Goal: Task Accomplishment & Management: Complete application form

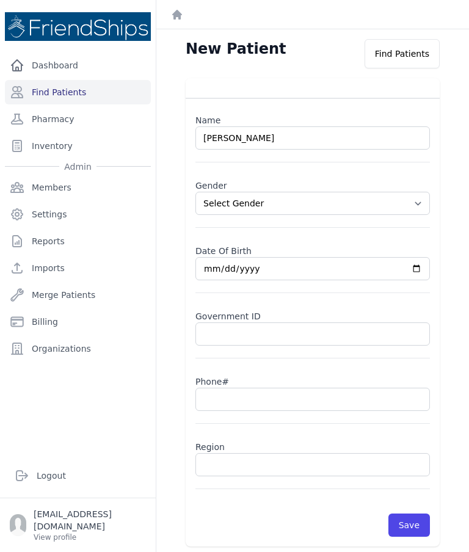
type input "[PERSON_NAME]"
click at [416, 206] on select "Select Gender [DEMOGRAPHIC_DATA] [DEMOGRAPHIC_DATA]" at bounding box center [312, 203] width 234 height 23
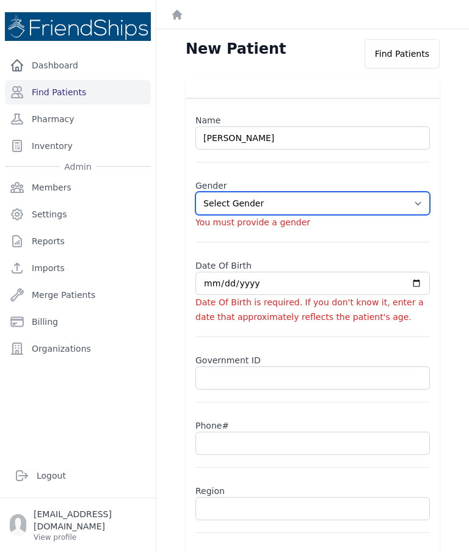
select select "[DEMOGRAPHIC_DATA]"
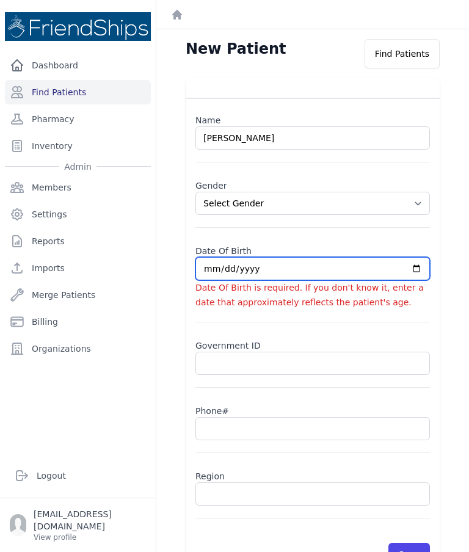
click at [245, 278] on input "date" at bounding box center [312, 268] width 234 height 23
type input "[DATE]"
select select "[DEMOGRAPHIC_DATA]"
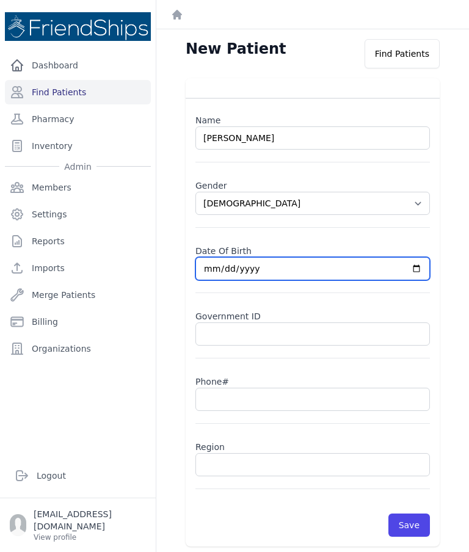
click at [358, 271] on input "[DATE]" at bounding box center [312, 268] width 234 height 23
type input "[DATE]"
select select "[DEMOGRAPHIC_DATA]"
type input "[DATE]"
select select "[DEMOGRAPHIC_DATA]"
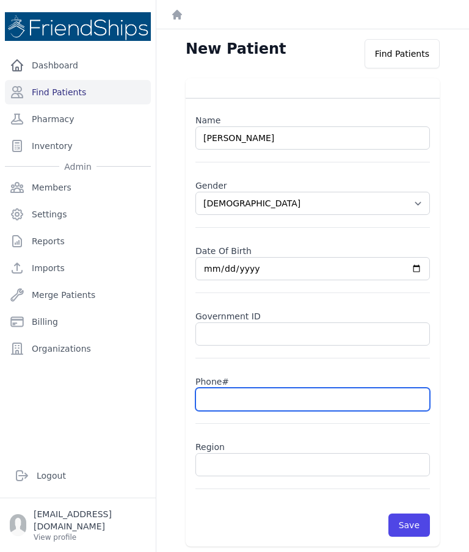
click at [261, 399] on input "text" at bounding box center [312, 398] width 234 height 23
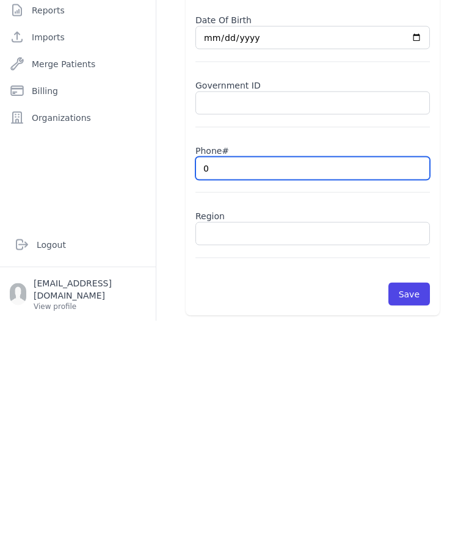
type input "09"
select select "[DEMOGRAPHIC_DATA]"
type input "0933"
select select "[DEMOGRAPHIC_DATA]"
type input "09333"
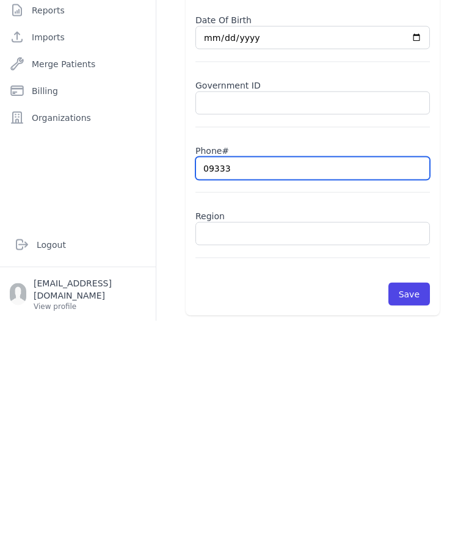
select select "[DEMOGRAPHIC_DATA]"
type input "093337"
select select "[DEMOGRAPHIC_DATA]"
type input "0933378"
select select "[DEMOGRAPHIC_DATA]"
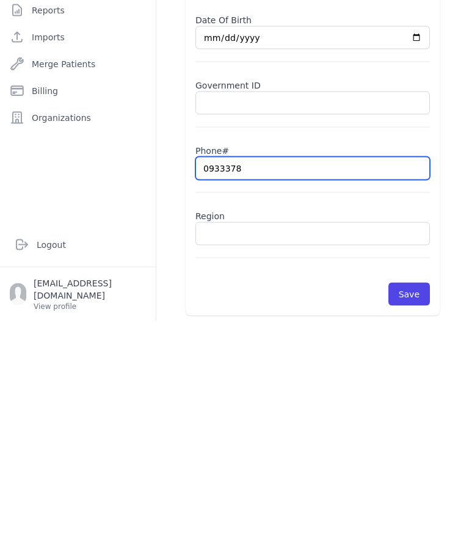
type input "09333782"
select select "[DEMOGRAPHIC_DATA]"
type input "093337827"
select select "[DEMOGRAPHIC_DATA]"
type input "0933378273"
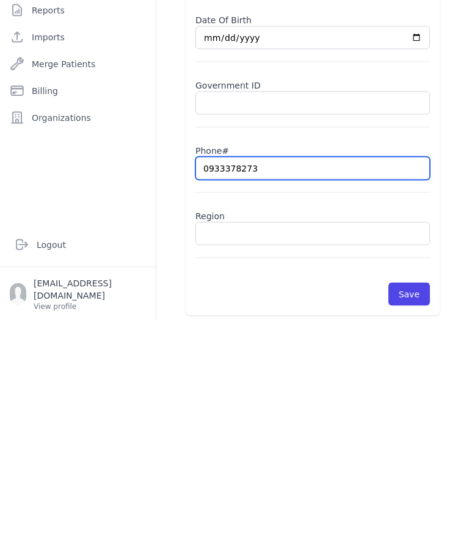
select select "[DEMOGRAPHIC_DATA]"
type input "0933378273"
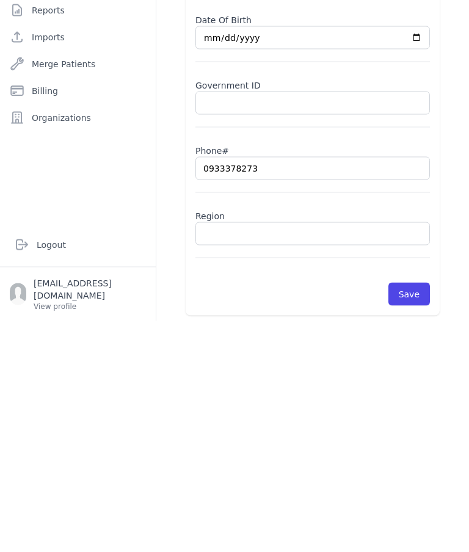
click at [219, 453] on input "text" at bounding box center [312, 464] width 234 height 23
type input "Hama"
select select "[DEMOGRAPHIC_DATA]"
type input "Hamad"
select select "[DEMOGRAPHIC_DATA]"
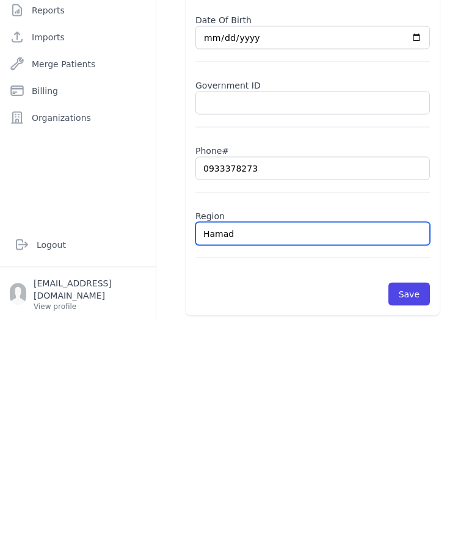
type input "Hamadi"
select select "[DEMOGRAPHIC_DATA]"
type input "Hamadiya"
select select "[DEMOGRAPHIC_DATA]"
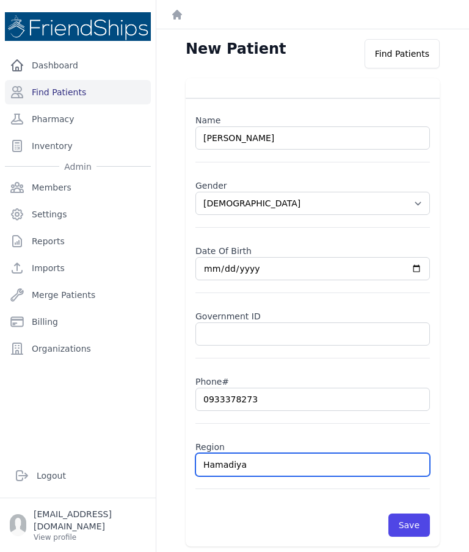
type input "Hamadiya"
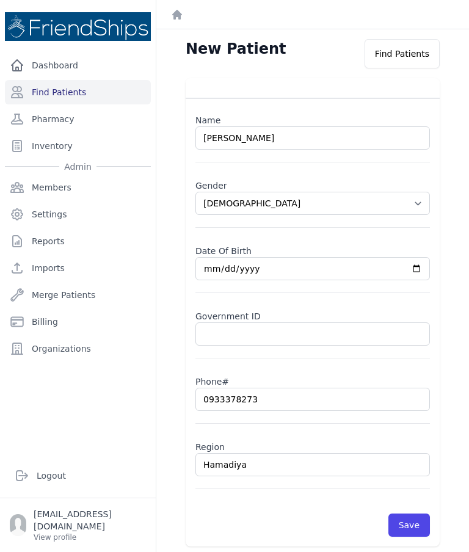
click at [321, 134] on input "[PERSON_NAME]" at bounding box center [312, 137] width 234 height 23
click at [2, 264] on div "Dashboard Find Patients Pharmacy Inventory Admin Members Settings Reports Impor…" at bounding box center [78, 248] width 156 height 390
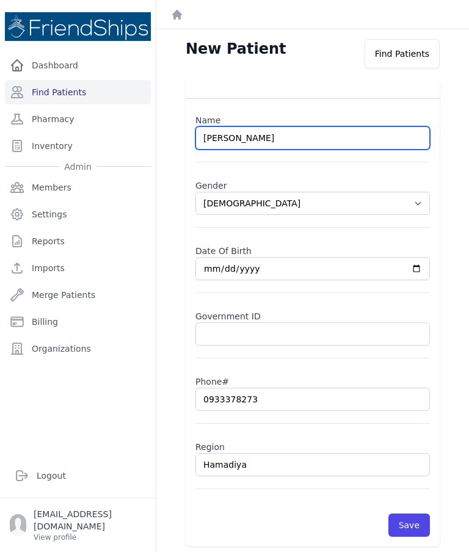
click at [295, 128] on input "[PERSON_NAME]" at bounding box center [312, 137] width 234 height 23
click at [288, 136] on input "[PERSON_NAME]" at bounding box center [312, 137] width 234 height 23
click at [339, 138] on input "[PERSON_NAME]/Baby [PERSON_NAME](Mother [PERSON_NAME]" at bounding box center [312, 137] width 234 height 23
click at [395, 140] on input "[PERSON_NAME]/Baby ((Mother [PERSON_NAME]" at bounding box center [312, 137] width 234 height 23
click at [307, 135] on input "[PERSON_NAME]/Baby ((Mother [PERSON_NAME])" at bounding box center [312, 137] width 234 height 23
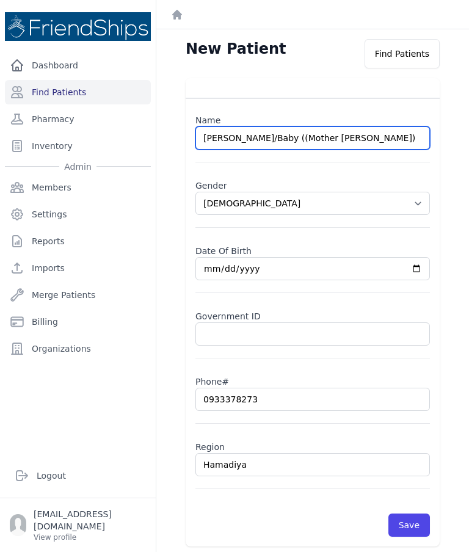
click at [314, 133] on input "[PERSON_NAME]/Baby ((Mother [PERSON_NAME])" at bounding box center [312, 137] width 234 height 23
click at [403, 139] on input "[PERSON_NAME]/Baby (Mother [PERSON_NAME])" at bounding box center [312, 137] width 234 height 23
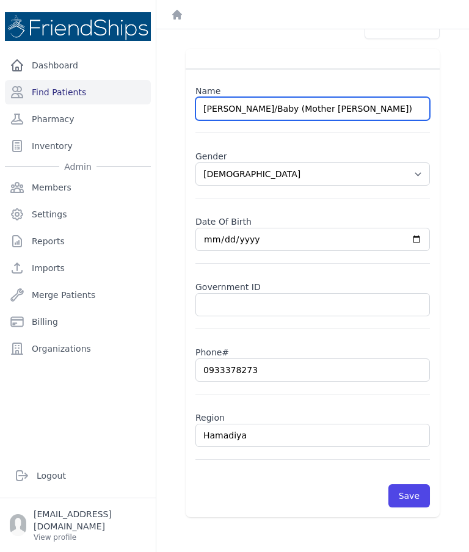
scroll to position [49, 0]
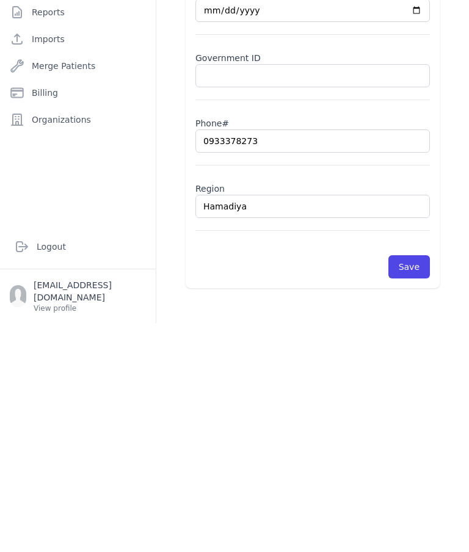
type input "[PERSON_NAME]/Baby (Mother [PERSON_NAME])"
click at [419, 484] on button "Save" at bounding box center [408, 495] width 41 height 23
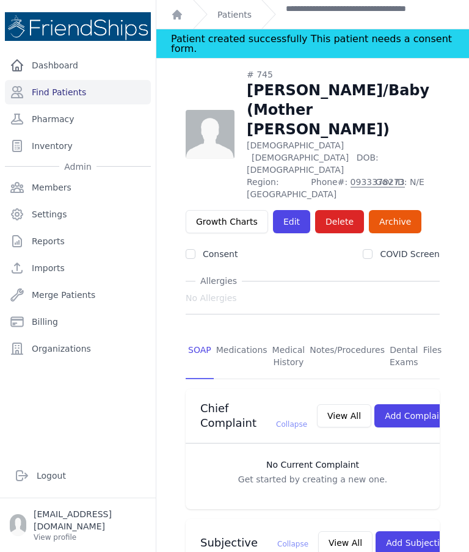
click at [295, 210] on link "Edit" at bounding box center [291, 221] width 37 height 23
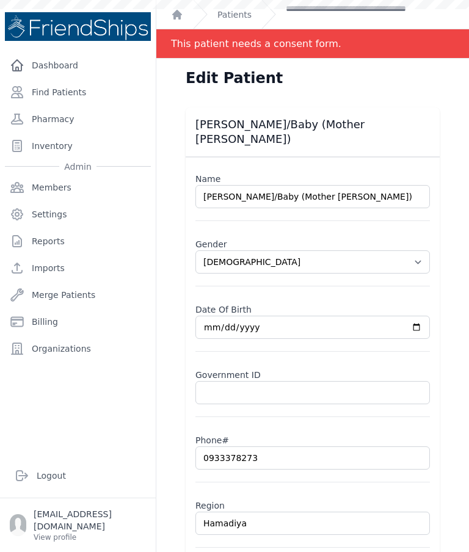
select select "[DEMOGRAPHIC_DATA]"
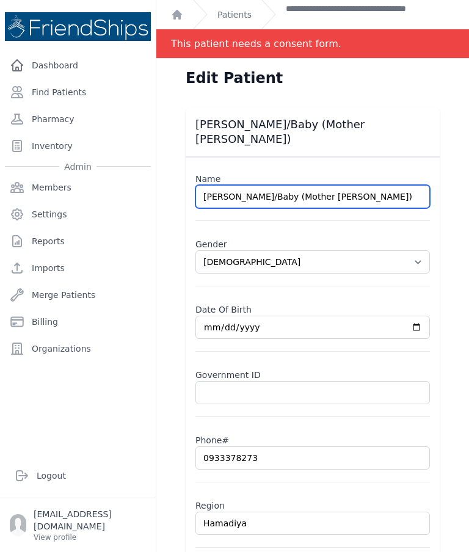
click at [241, 185] on input "[PERSON_NAME]/Baby (Mother [PERSON_NAME])" at bounding box center [312, 196] width 234 height 23
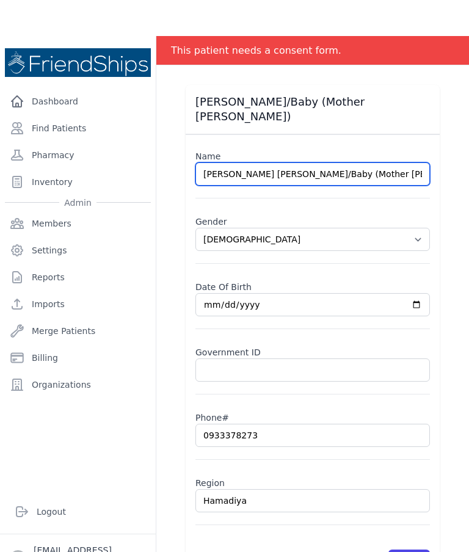
scroll to position [49, 0]
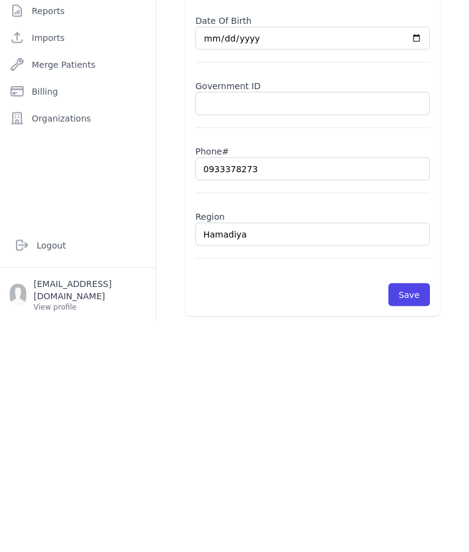
type input "Amal Wael Abdullah/Baby (Mother Hamdah)"
click at [413, 513] on button "Save" at bounding box center [408, 524] width 41 height 23
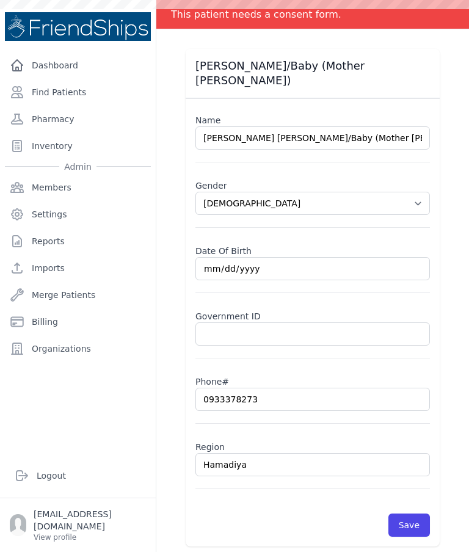
select select "[DEMOGRAPHIC_DATA]"
